Goal: Obtain resource: Obtain resource

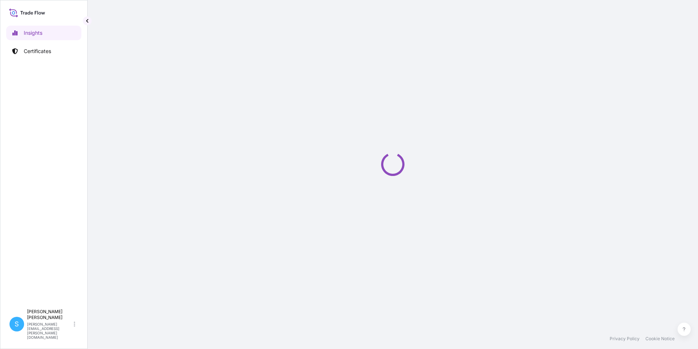
select select "2025"
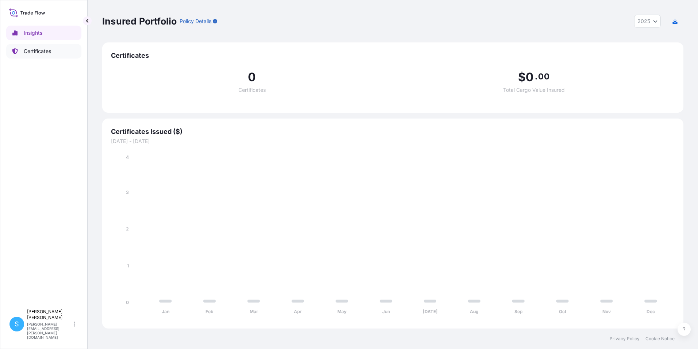
click at [32, 53] on p "Certificates" at bounding box center [37, 50] width 27 height 7
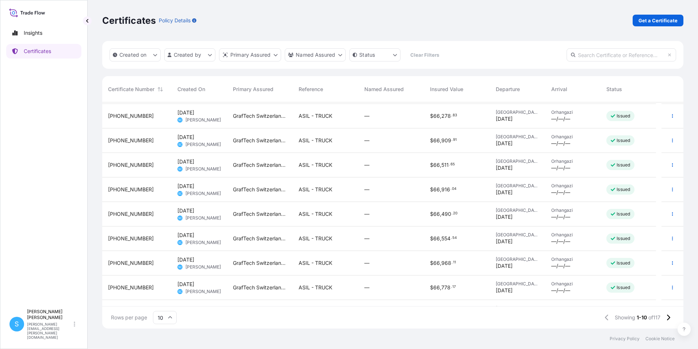
scroll to position [41, 0]
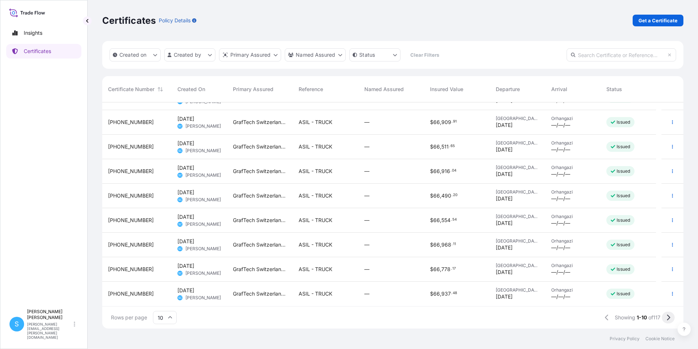
click at [668, 319] on icon at bounding box center [669, 317] width 4 height 7
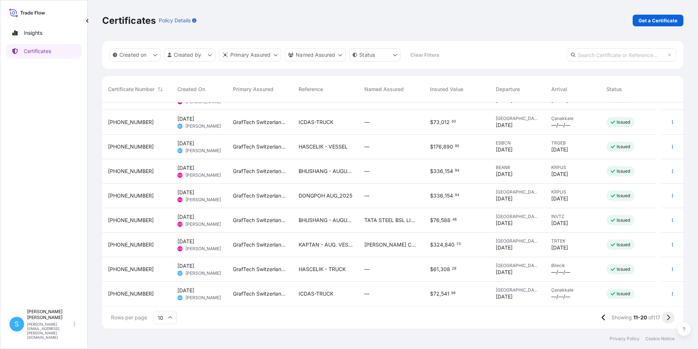
click at [663, 316] on button at bounding box center [668, 317] width 13 height 12
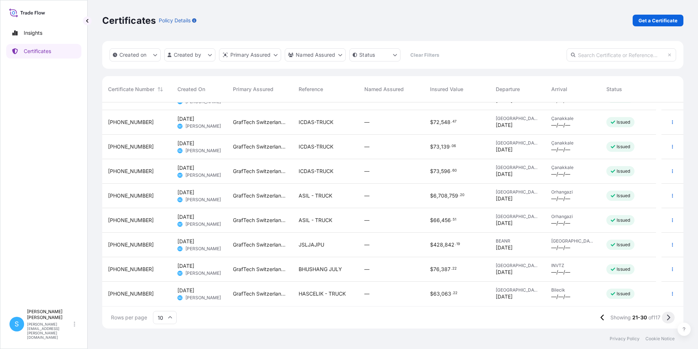
click at [668, 315] on icon at bounding box center [668, 317] width 3 height 6
click at [669, 318] on icon at bounding box center [669, 317] width 4 height 7
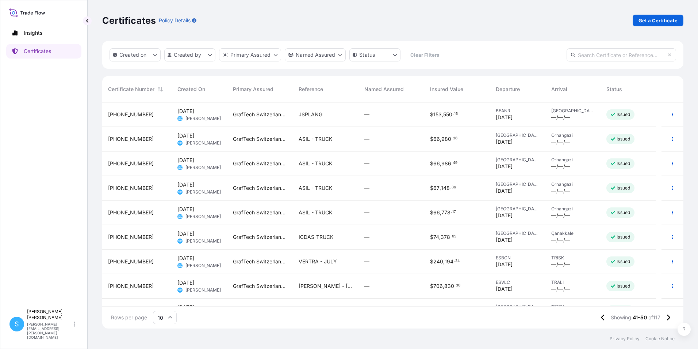
click at [316, 117] on span "JSPLANG" at bounding box center [311, 114] width 24 height 7
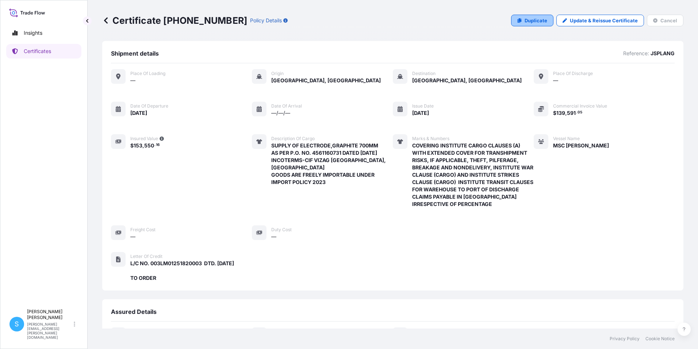
click at [544, 22] on p "Duplicate" at bounding box center [536, 20] width 23 height 7
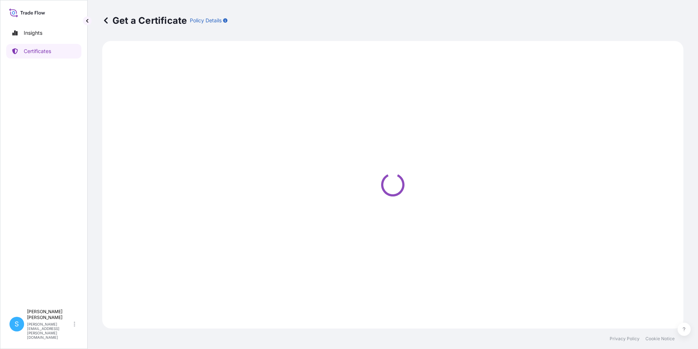
select select "Ocean Vessel"
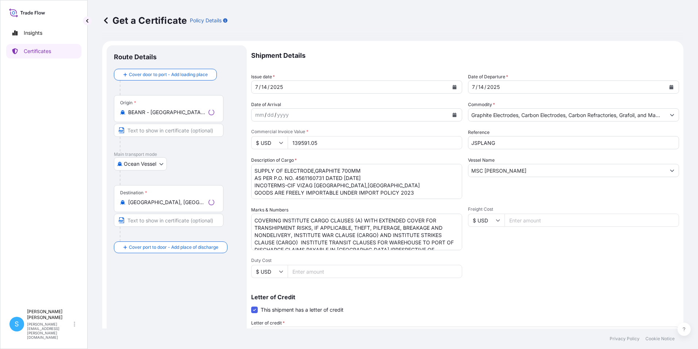
select select "31801"
